Goal: Navigation & Orientation: Find specific page/section

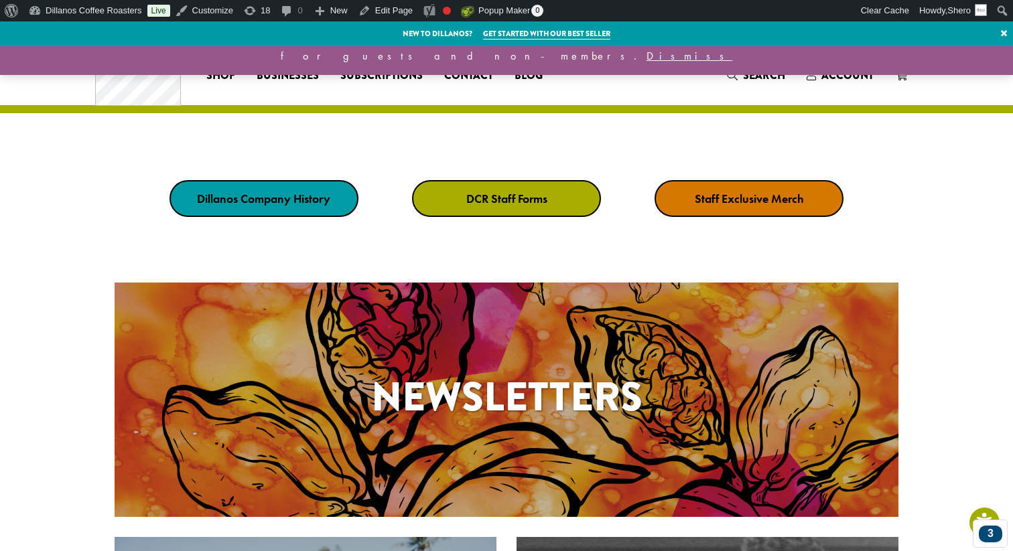
click at [835, 74] on span "Account" at bounding box center [847, 75] width 52 height 15
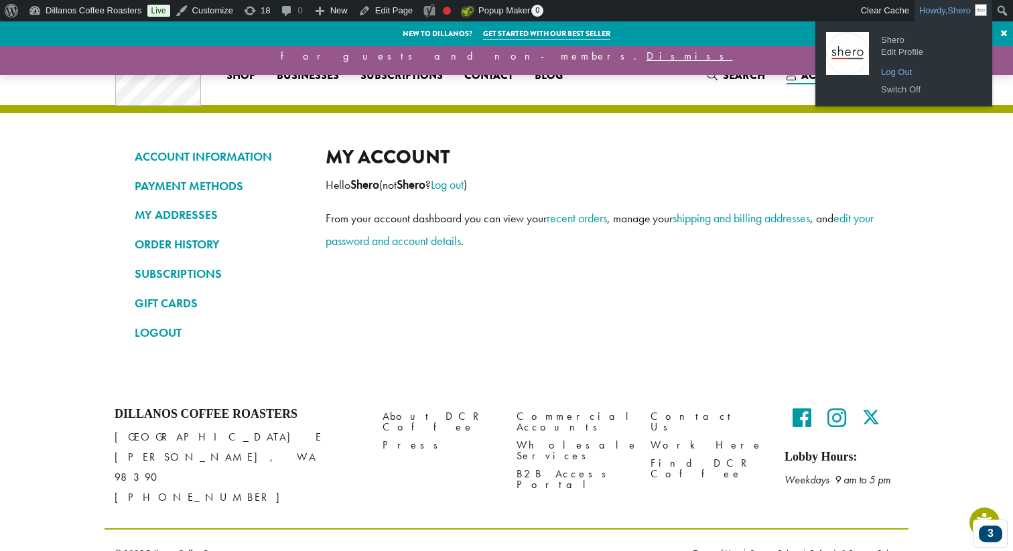
click at [889, 72] on link "Log Out" at bounding box center [927, 72] width 107 height 17
